Goal: Task Accomplishment & Management: Complete application form

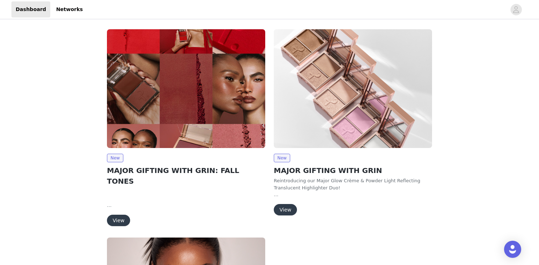
click at [118, 214] on button "View" at bounding box center [118, 219] width 23 height 11
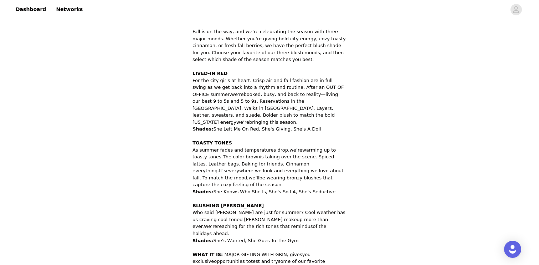
scroll to position [379, 0]
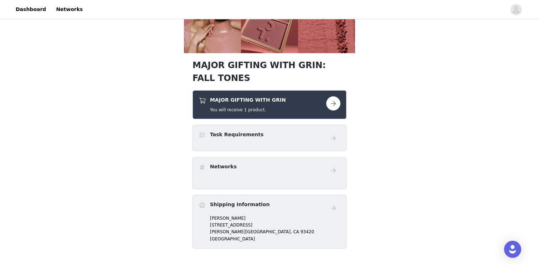
scroll to position [196, 0]
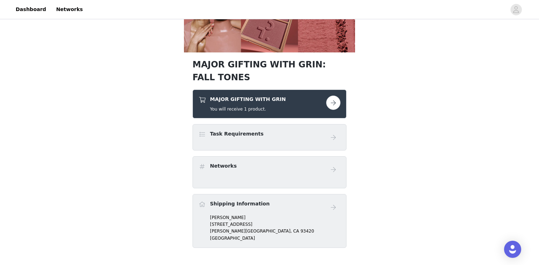
click at [331, 105] on button "button" at bounding box center [333, 102] width 14 height 14
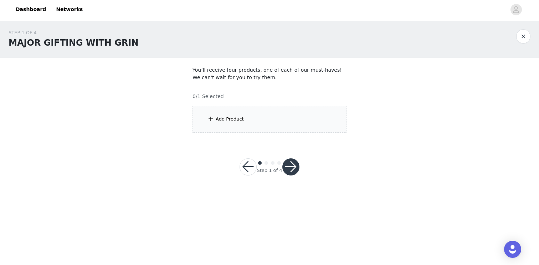
click at [276, 118] on div "Add Product" at bounding box center [269, 119] width 154 height 27
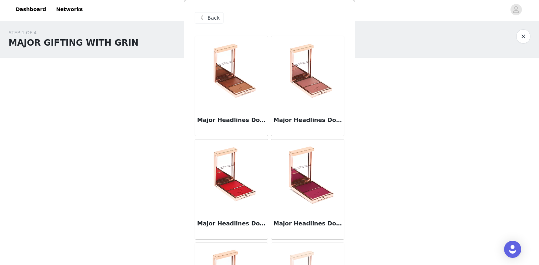
click at [313, 110] on div "Major Headlines Double-Take Crème & Powder Blush Duo - She's Seductive" at bounding box center [307, 121] width 73 height 28
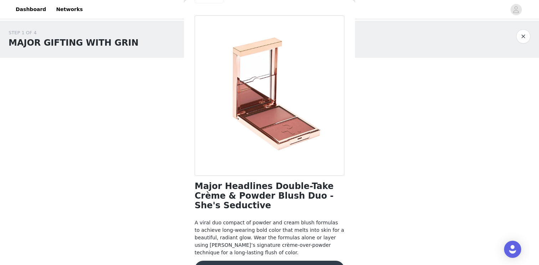
scroll to position [32, 0]
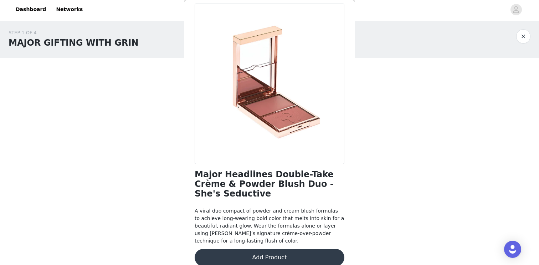
click at [248, 249] on button "Add Product" at bounding box center [269, 257] width 150 height 17
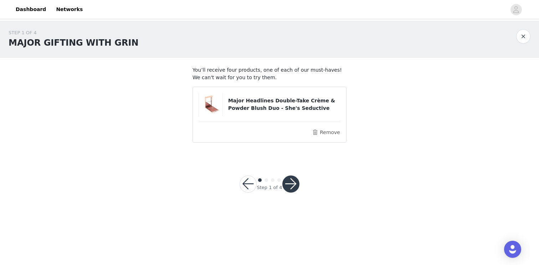
click at [290, 186] on button "button" at bounding box center [290, 183] width 17 height 17
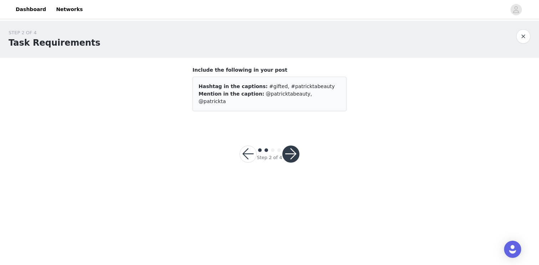
click at [291, 147] on button "button" at bounding box center [290, 153] width 17 height 17
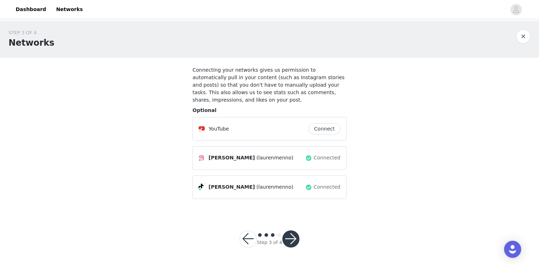
click at [287, 242] on button "button" at bounding box center [290, 238] width 17 height 17
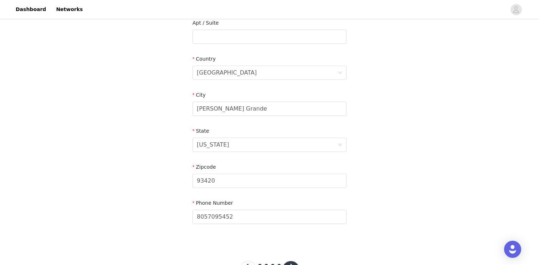
scroll to position [221, 0]
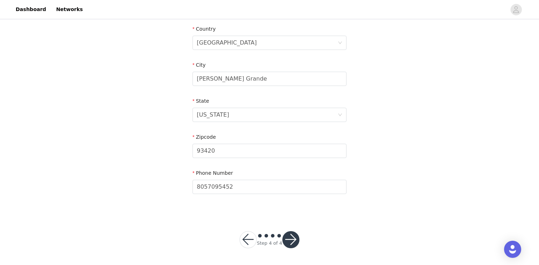
click at [292, 243] on button "button" at bounding box center [290, 239] width 17 height 17
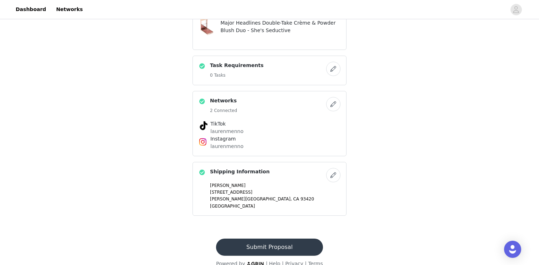
scroll to position [305, 0]
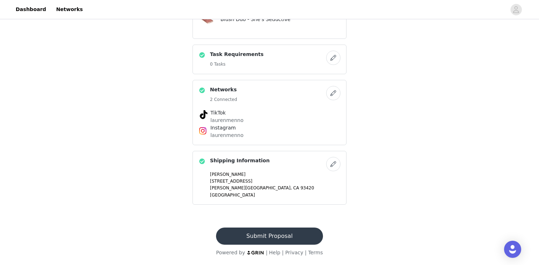
click at [298, 230] on button "Submit Proposal" at bounding box center [269, 235] width 107 height 17
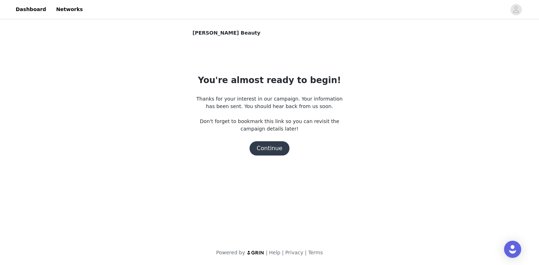
scroll to position [0, 0]
click at [279, 149] on button "Continue" at bounding box center [269, 148] width 40 height 14
